Goal: Task Accomplishment & Management: Manage account settings

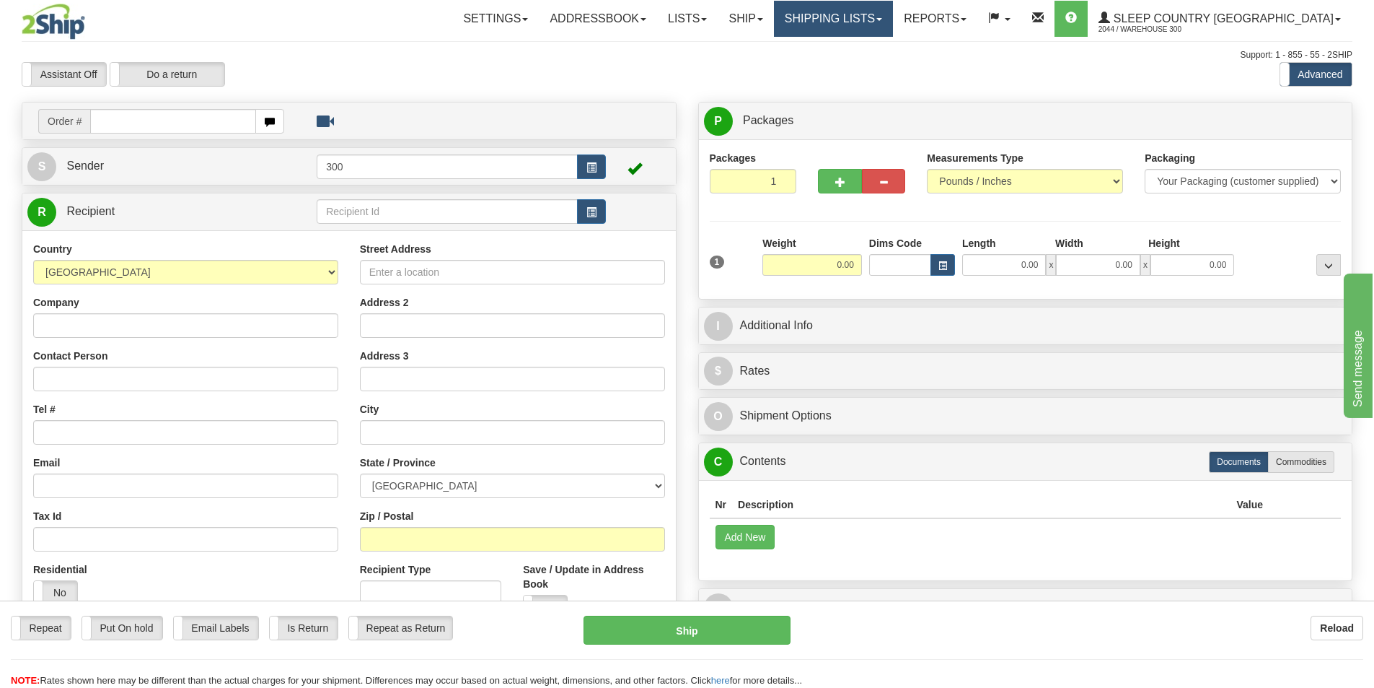
click at [893, 27] on link "Shipping lists" at bounding box center [833, 19] width 119 height 36
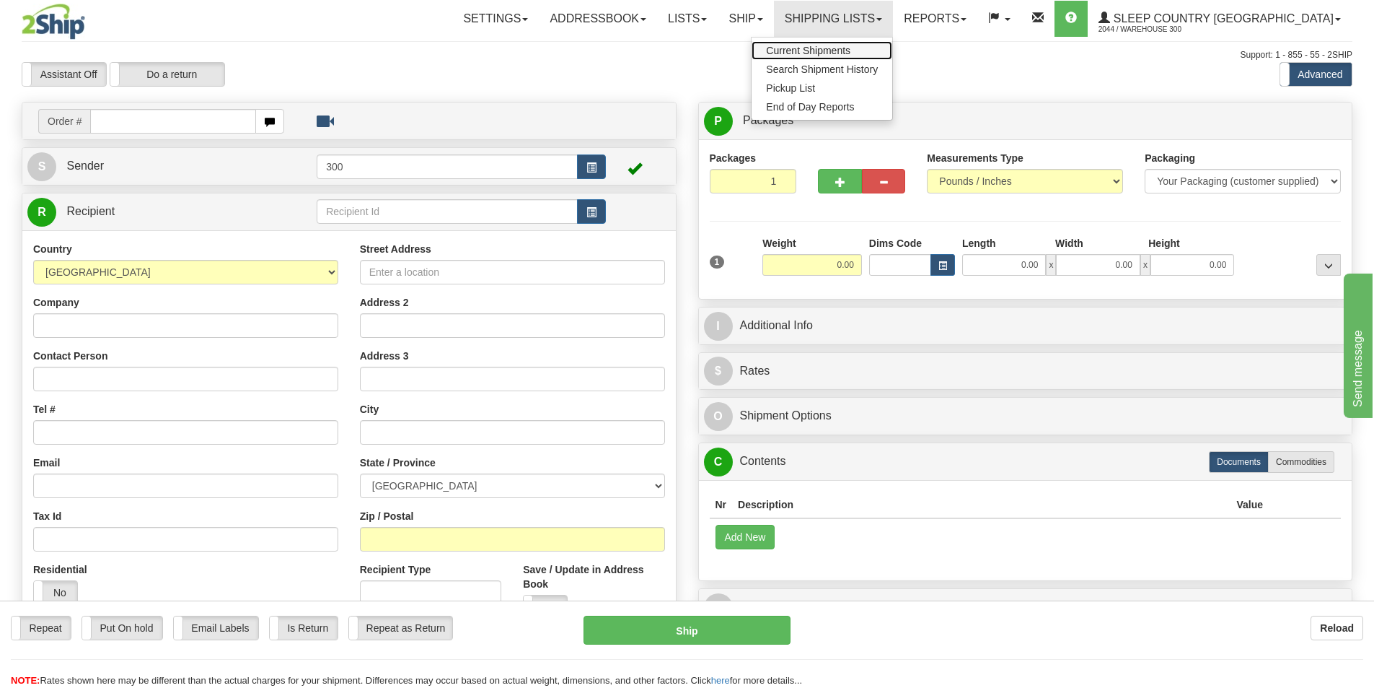
click at [851, 45] on span "Current Shipments" at bounding box center [808, 51] width 84 height 12
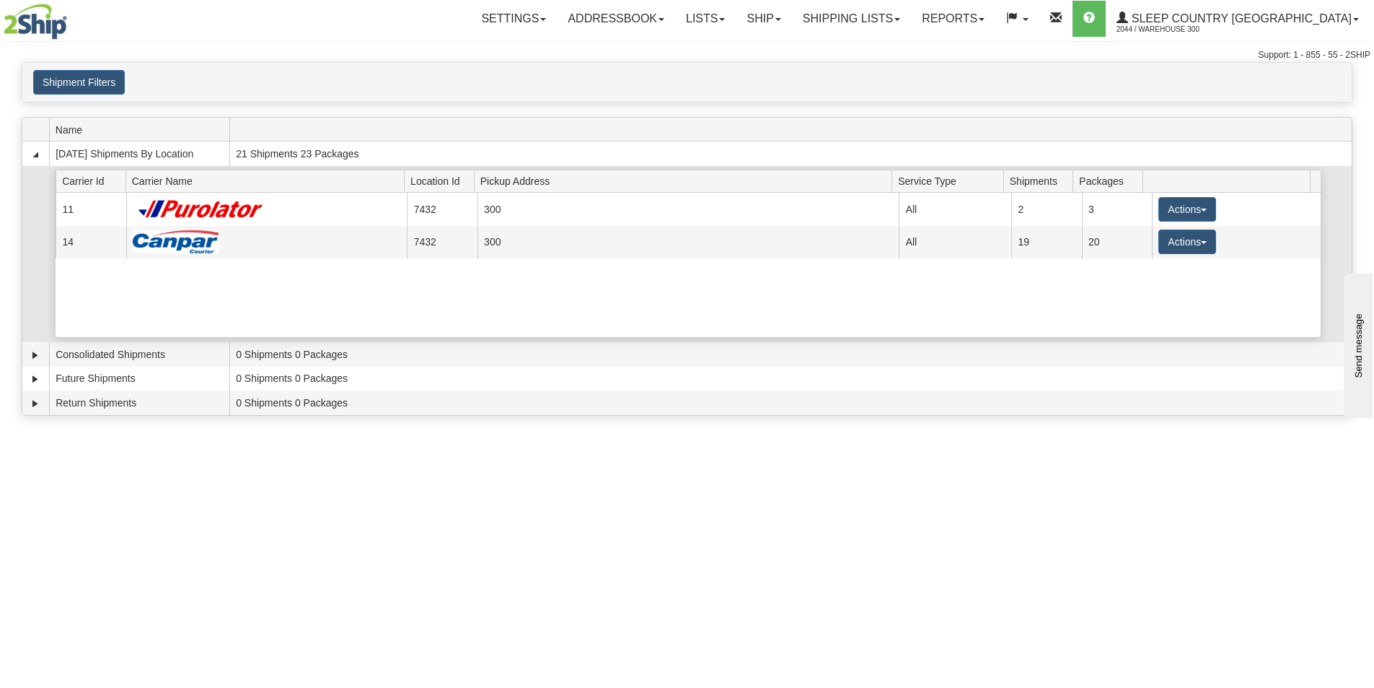
click at [142, 315] on div "Current 11 7432 300 6897 All 2 3 Actions Details Close Pickup Zip Print Current…" at bounding box center [688, 265] width 1265 height 144
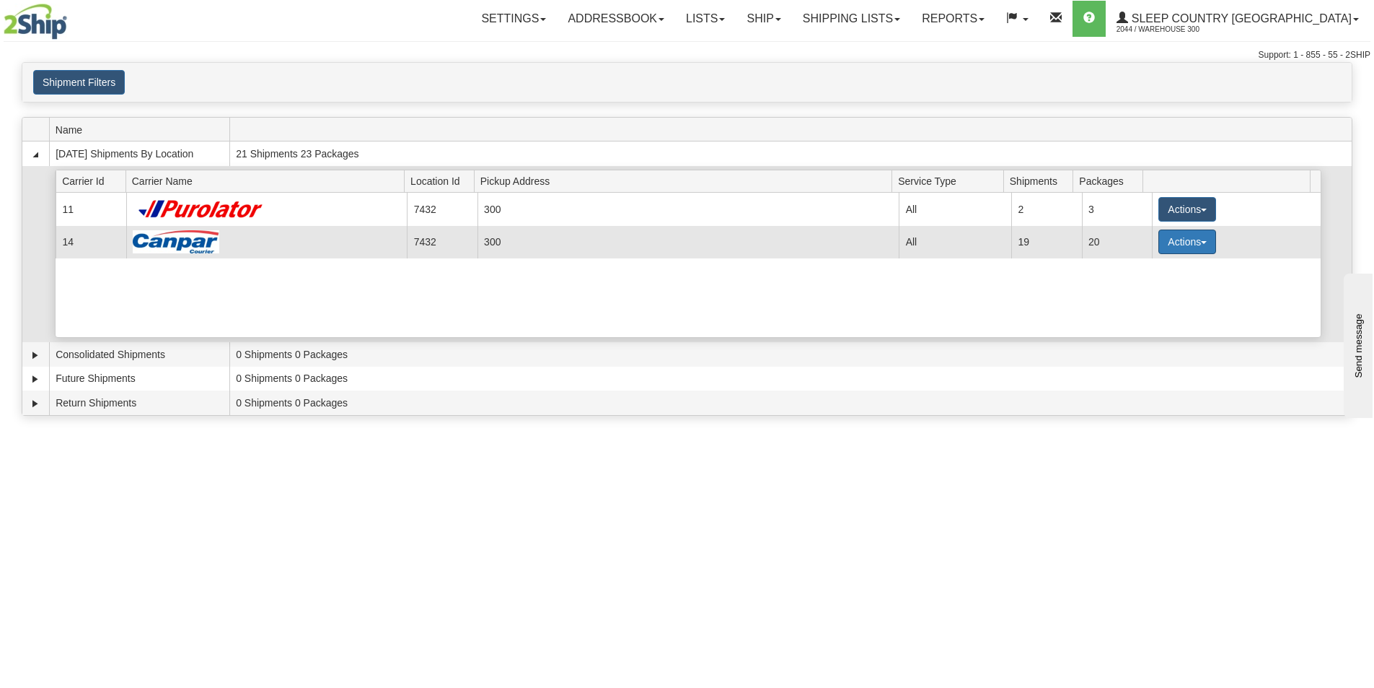
click at [1203, 241] on button "Actions" at bounding box center [1188, 241] width 58 height 25
click at [1162, 291] on link "Close" at bounding box center [1157, 287] width 115 height 19
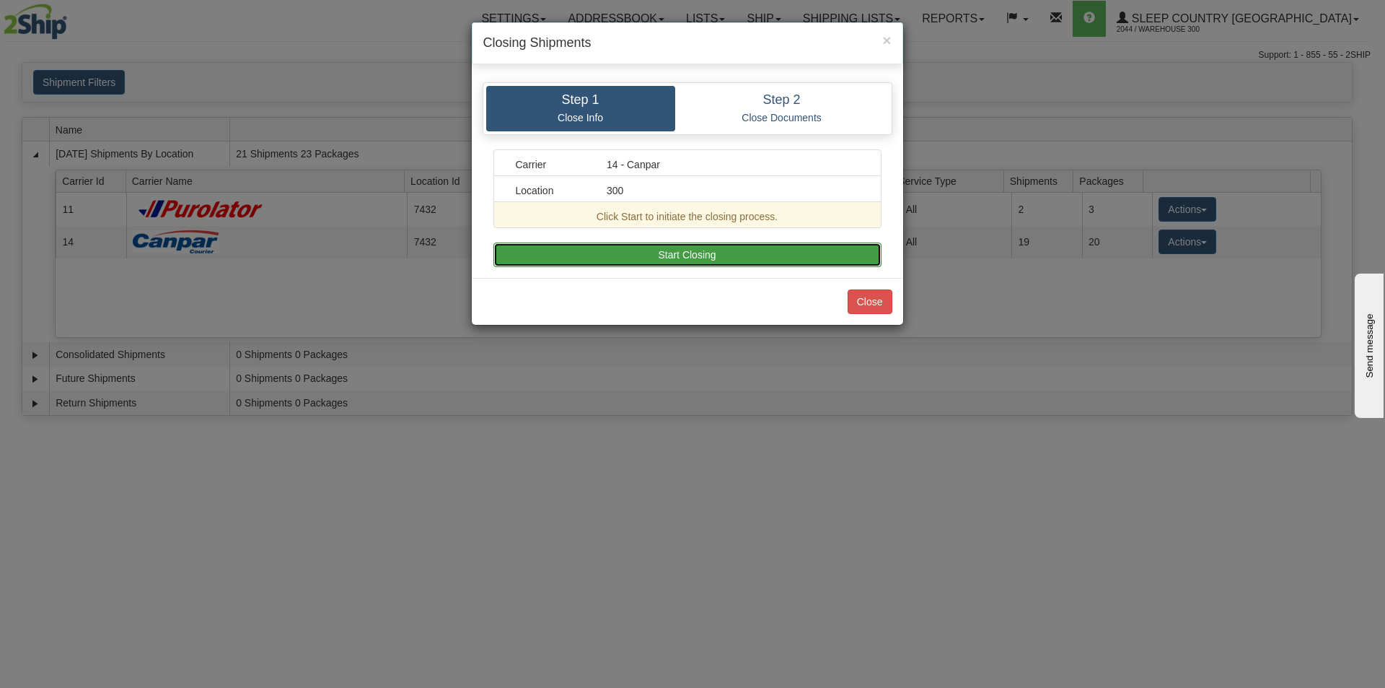
click at [604, 247] on button "Start Closing" at bounding box center [687, 254] width 388 height 25
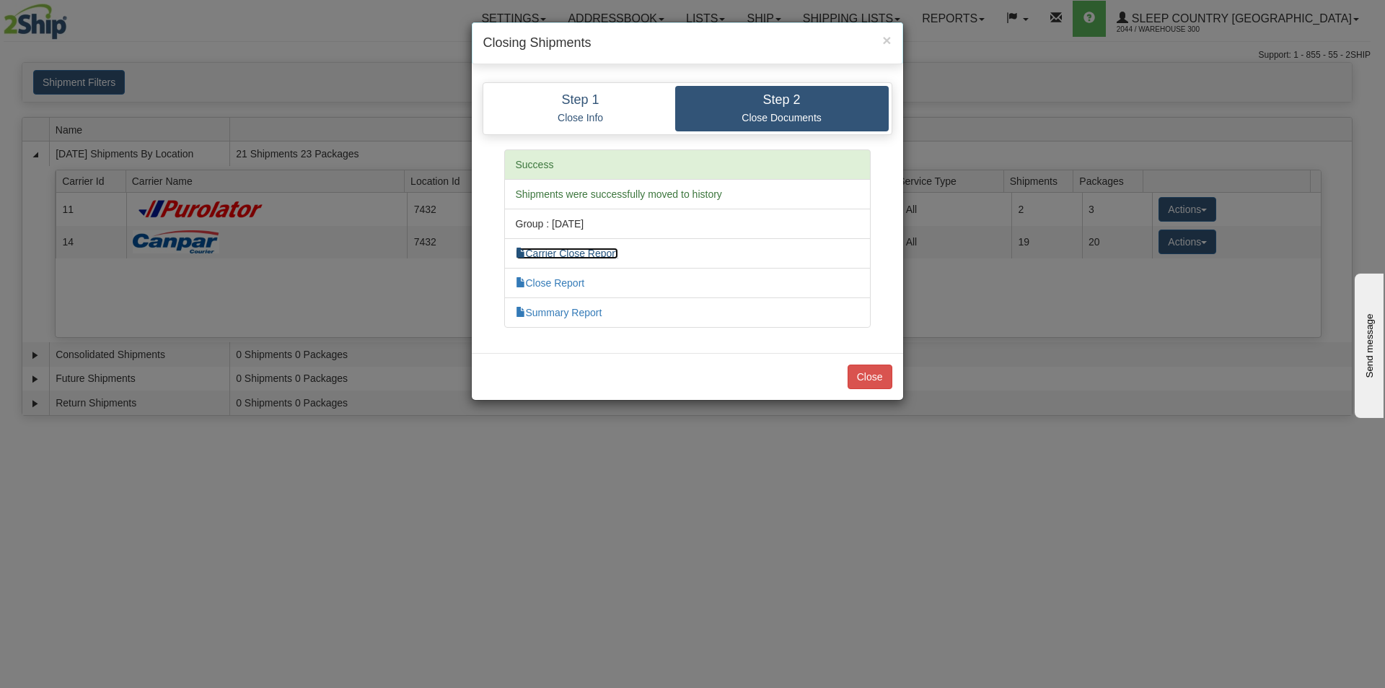
click at [578, 258] on link "Carrier Close Report" at bounding box center [567, 253] width 102 height 12
click at [545, 276] on li "Close Report" at bounding box center [687, 283] width 366 height 30
click at [546, 280] on link "Close Report" at bounding box center [550, 283] width 69 height 12
click at [589, 316] on link "Summary Report" at bounding box center [559, 313] width 87 height 12
click at [869, 367] on button "Close" at bounding box center [870, 376] width 45 height 25
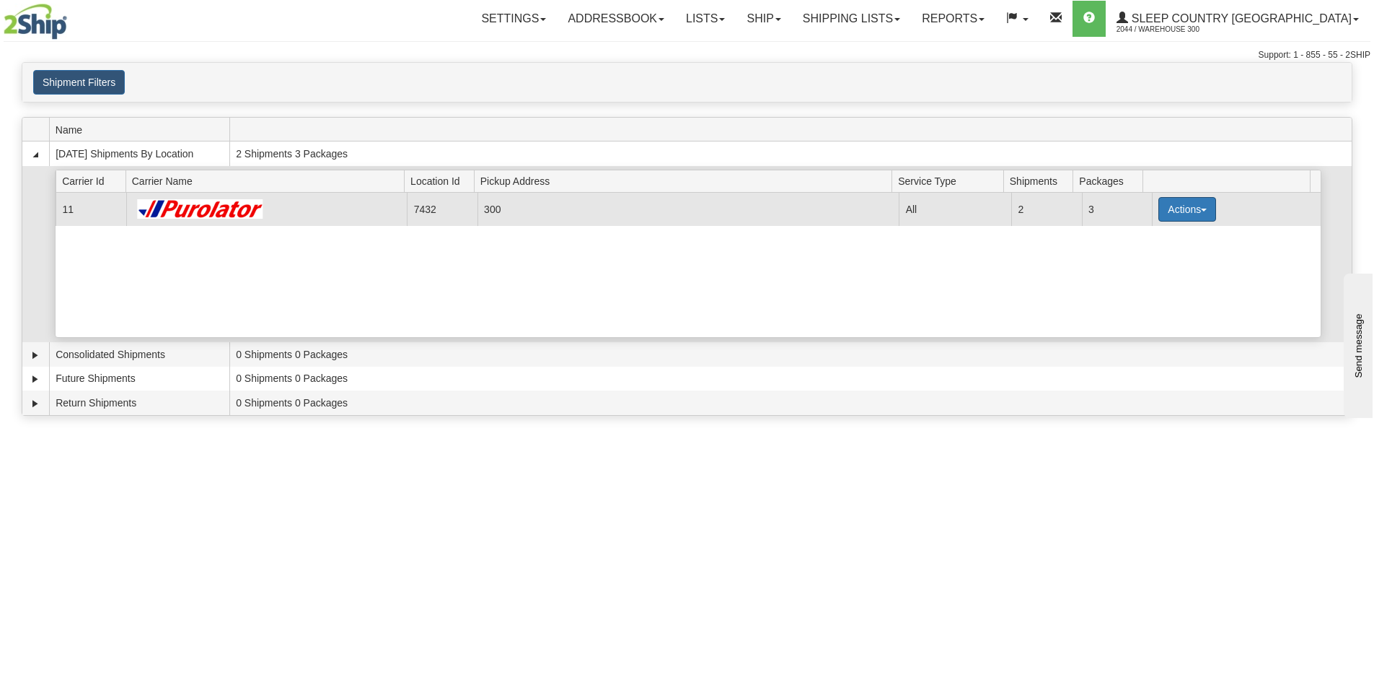
click at [1197, 208] on button "Actions" at bounding box center [1188, 209] width 58 height 25
click at [1161, 263] on link "Close" at bounding box center [1157, 255] width 115 height 19
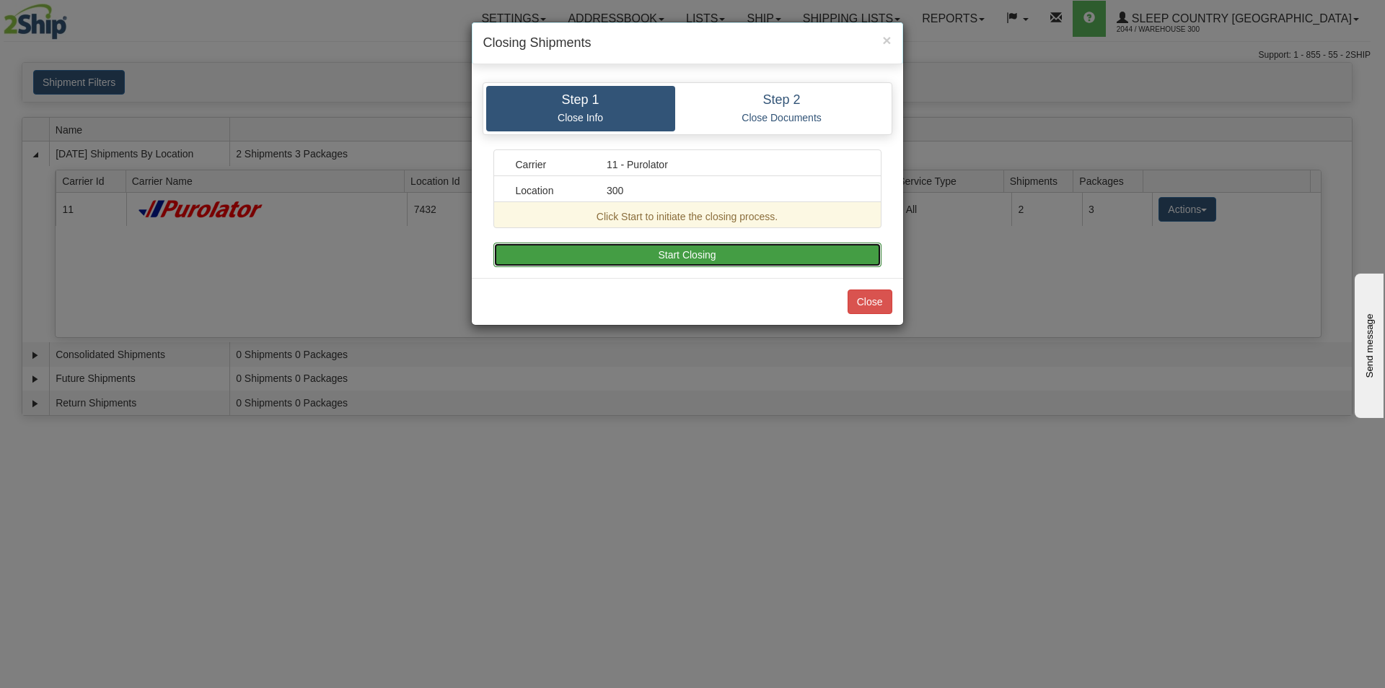
click at [611, 257] on button "Start Closing" at bounding box center [687, 254] width 388 height 25
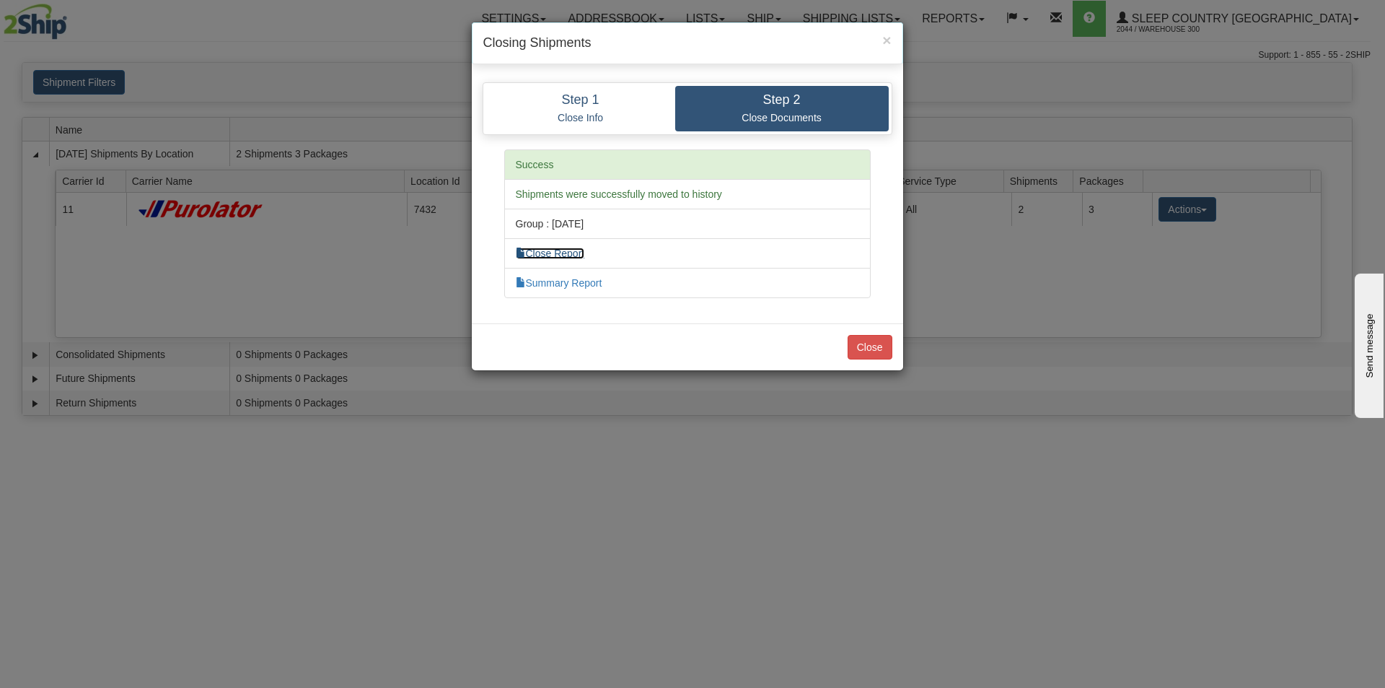
click at [577, 253] on link "Close Report" at bounding box center [550, 253] width 69 height 12
click at [587, 282] on link "Summary Report" at bounding box center [559, 283] width 87 height 12
click at [856, 340] on button "Close" at bounding box center [870, 347] width 45 height 25
